Goal: Task Accomplishment & Management: Use online tool/utility

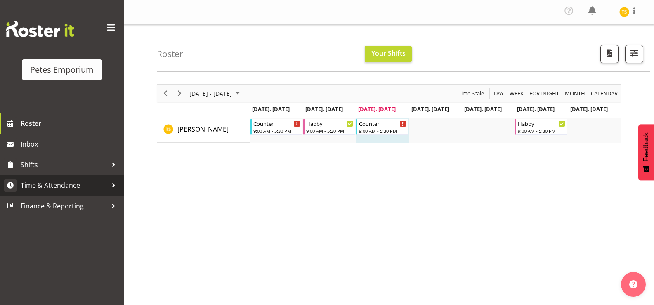
click at [55, 186] on span "Time & Attendance" at bounding box center [64, 185] width 87 height 12
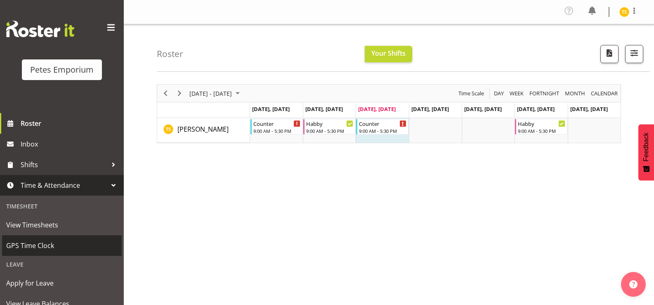
click at [44, 245] on span "GPS Time Clock" at bounding box center [61, 245] width 111 height 12
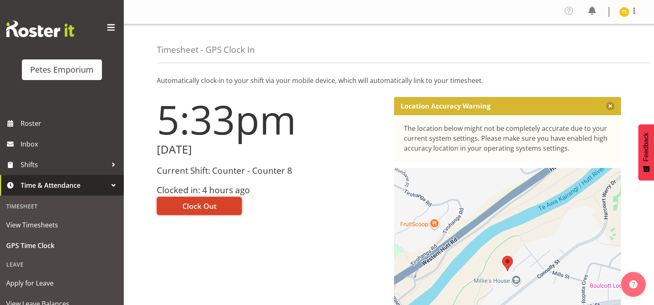
click at [183, 201] on span "Clock Out" at bounding box center [199, 205] width 34 height 11
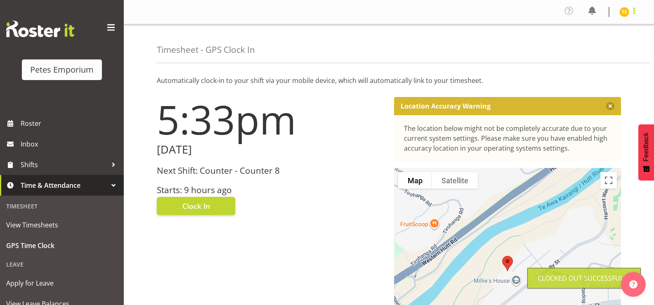
click at [630, 13] on span at bounding box center [634, 11] width 10 height 10
click at [582, 51] on link "Log Out" at bounding box center [599, 45] width 79 height 15
